Goal: Transaction & Acquisition: Purchase product/service

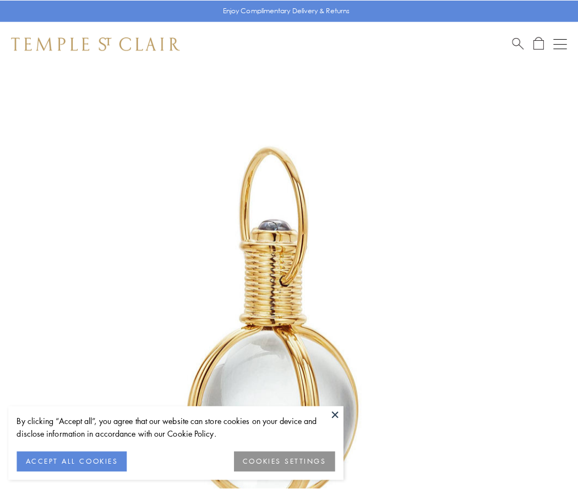
scroll to position [287, 0]
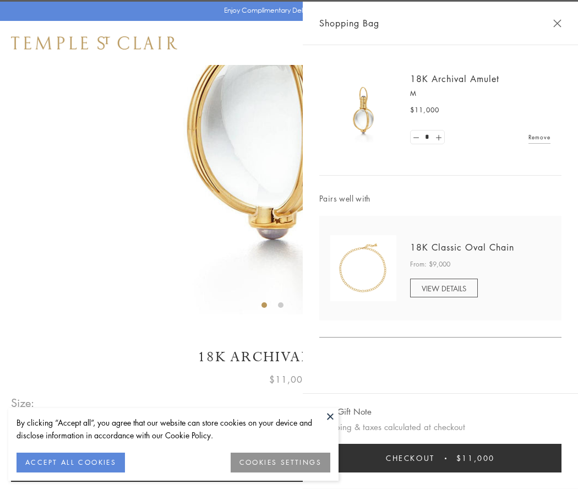
click at [440, 458] on button "Checkout $11,000" at bounding box center [440, 458] width 242 height 29
